Goal: Task Accomplishment & Management: Use online tool/utility

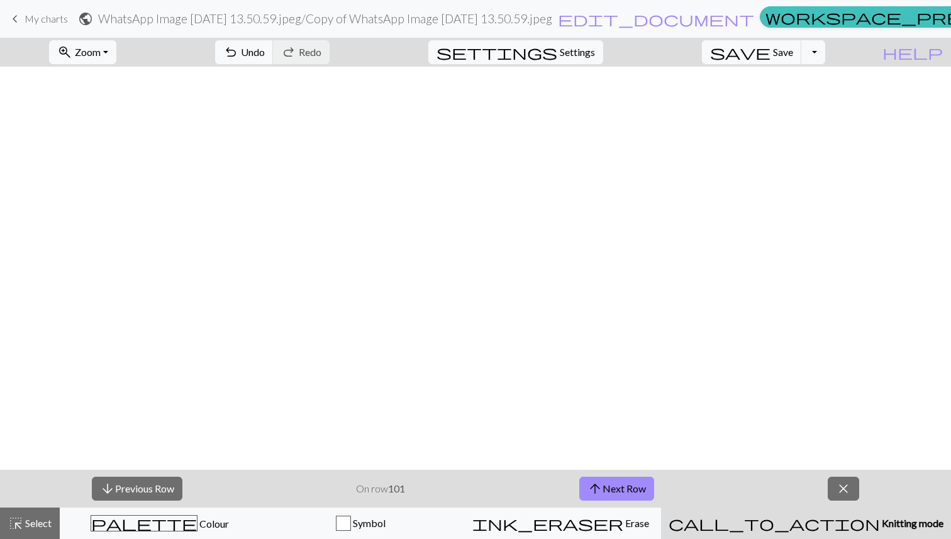
scroll to position [511, 0]
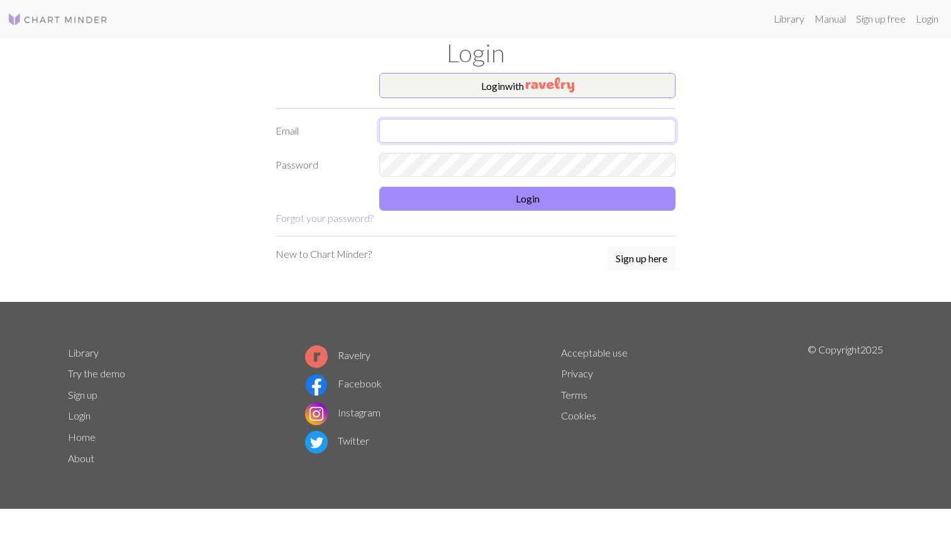
click at [459, 128] on input "text" at bounding box center [527, 131] width 296 height 24
type input "[EMAIL_ADDRESS][DOMAIN_NAME]"
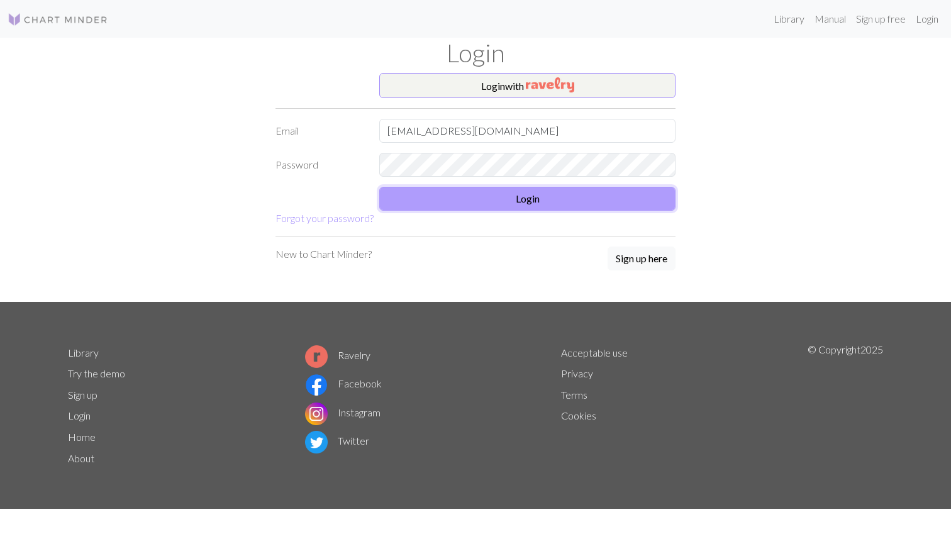
click at [502, 194] on button "Login" at bounding box center [527, 199] width 296 height 24
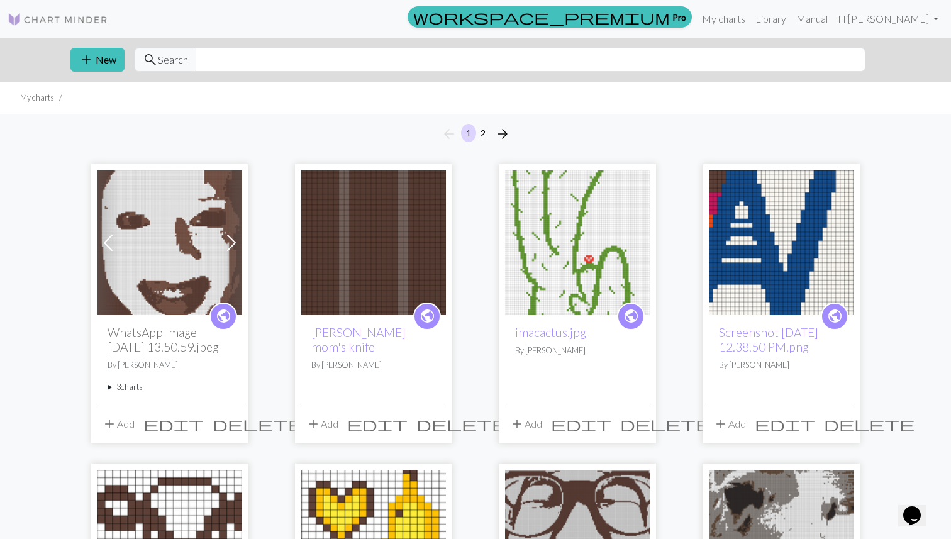
click at [118, 389] on summary "3 charts" at bounding box center [170, 387] width 125 height 12
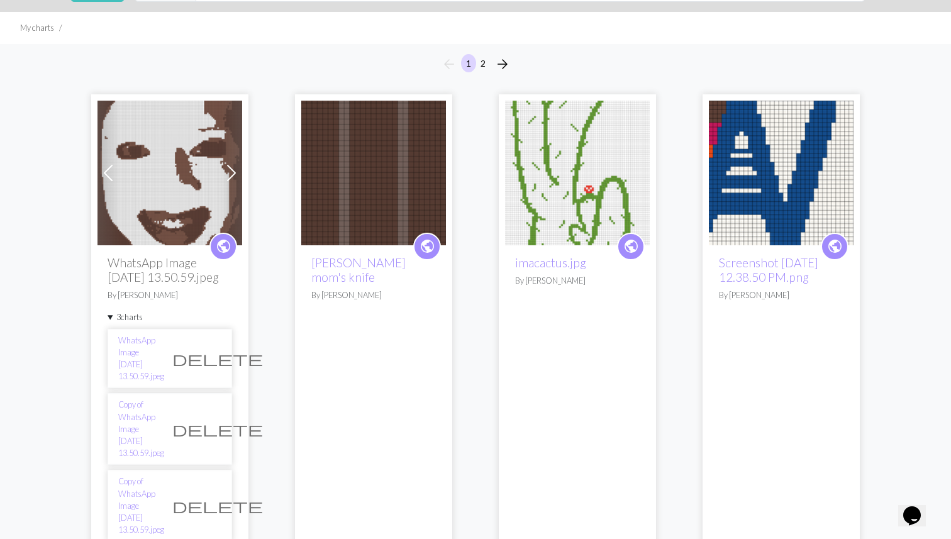
scroll to position [84, 0]
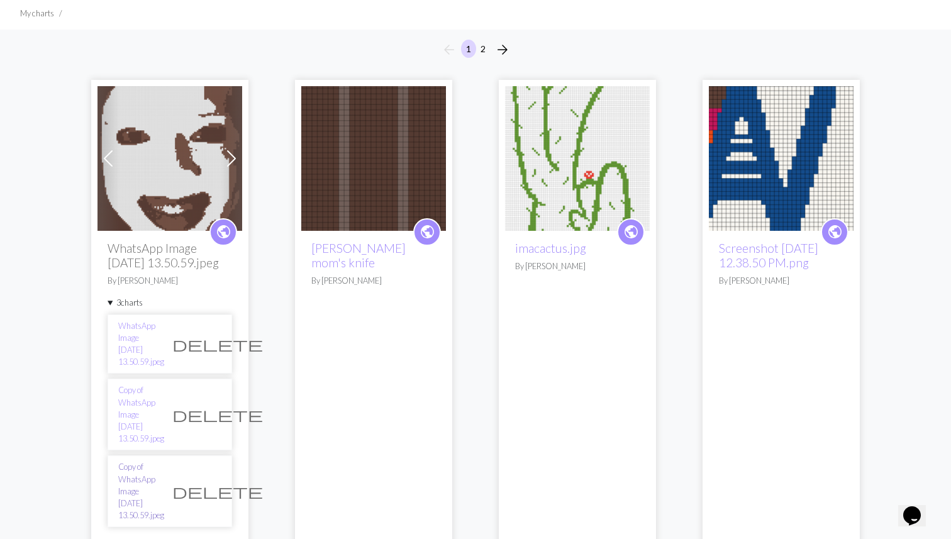
click at [164, 461] on link "Copy of WhatsApp Image [DATE] 13.50.59.jpeg" at bounding box center [141, 491] width 46 height 60
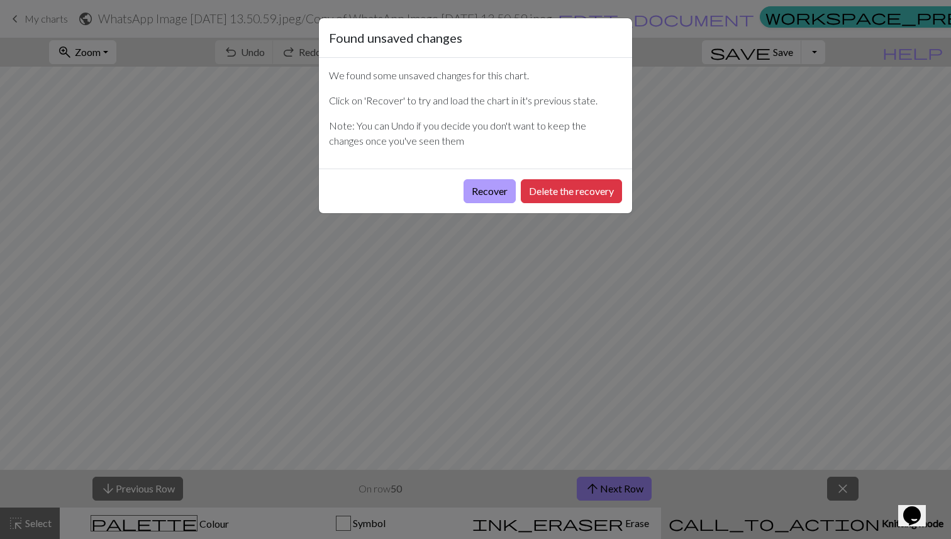
click at [481, 193] on button "Recover" at bounding box center [490, 191] width 52 height 24
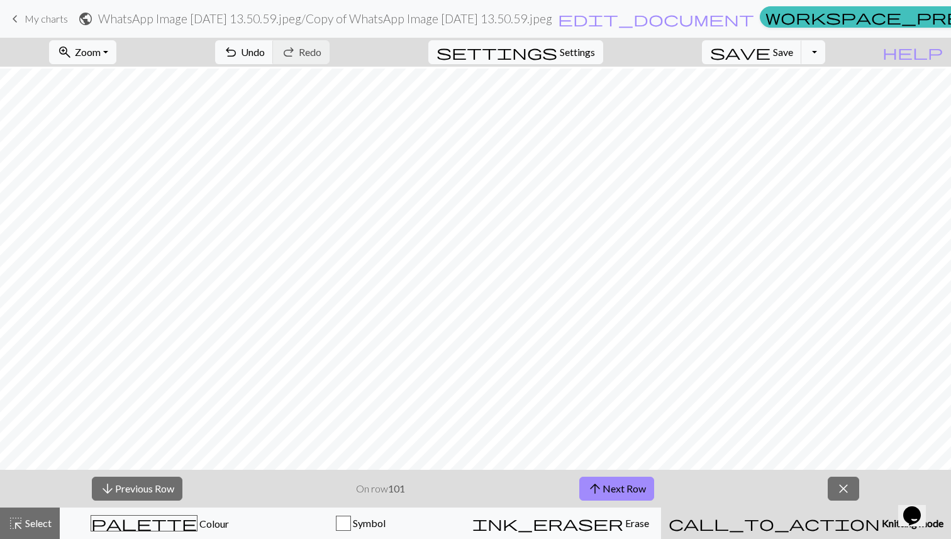
scroll to position [454, 0]
click at [622, 487] on button "arrow_upward Next Row" at bounding box center [617, 489] width 75 height 24
click at [531, 488] on div "arrow_downward Previous Row On row 102 arrow_upward Next Row close" at bounding box center [475, 489] width 951 height 38
click at [608, 484] on button "arrow_upward Next Row" at bounding box center [617, 489] width 75 height 24
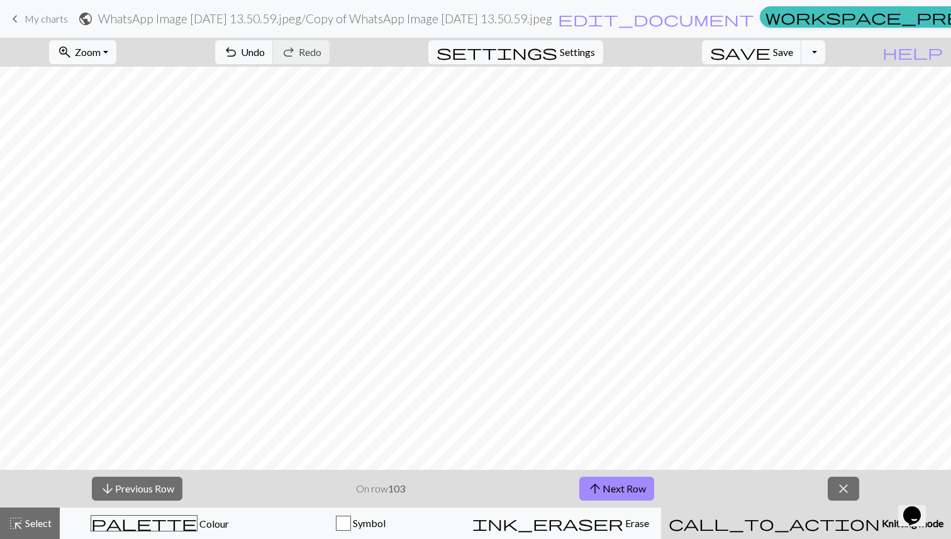
click at [539, 477] on div "arrow_downward Previous Row On row 103 arrow_upward Next Row close" at bounding box center [475, 489] width 951 height 38
